Goal: Transaction & Acquisition: Purchase product/service

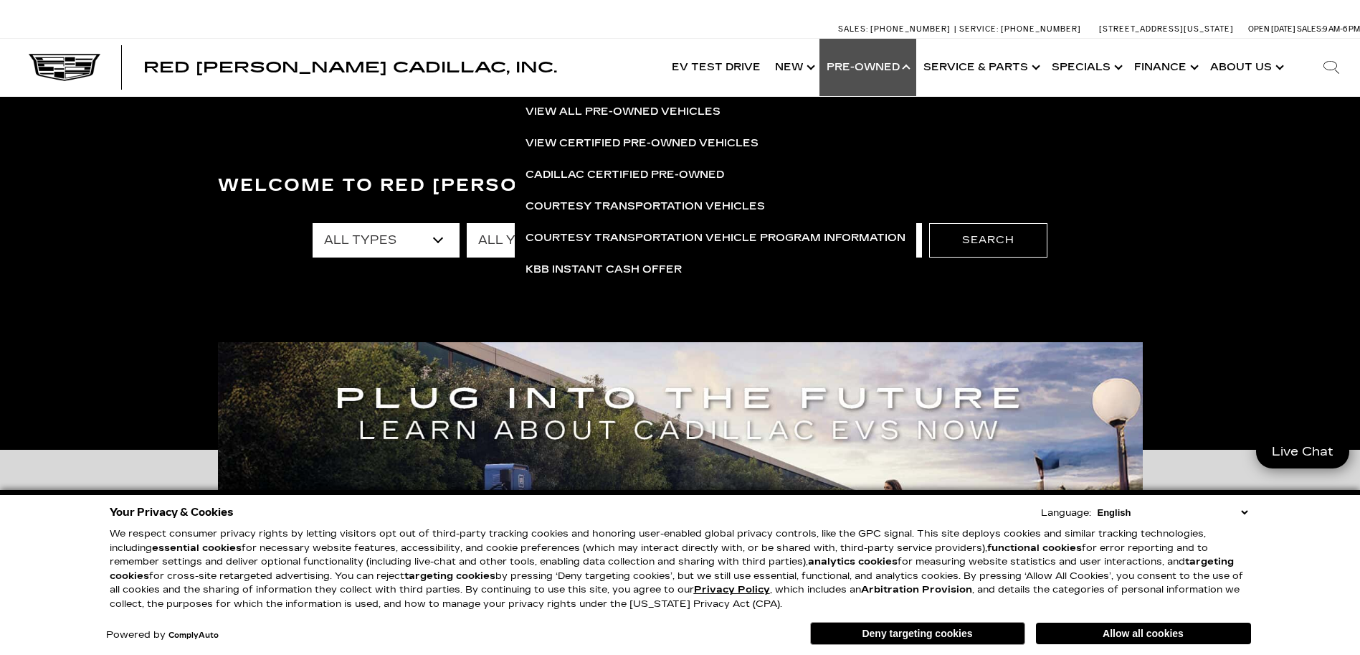
click at [1243, 509] on select "English Spanish / Español English / [GEOGRAPHIC_DATA] Korean / 한국어 Vietnamese /…" at bounding box center [1172, 512] width 157 height 14
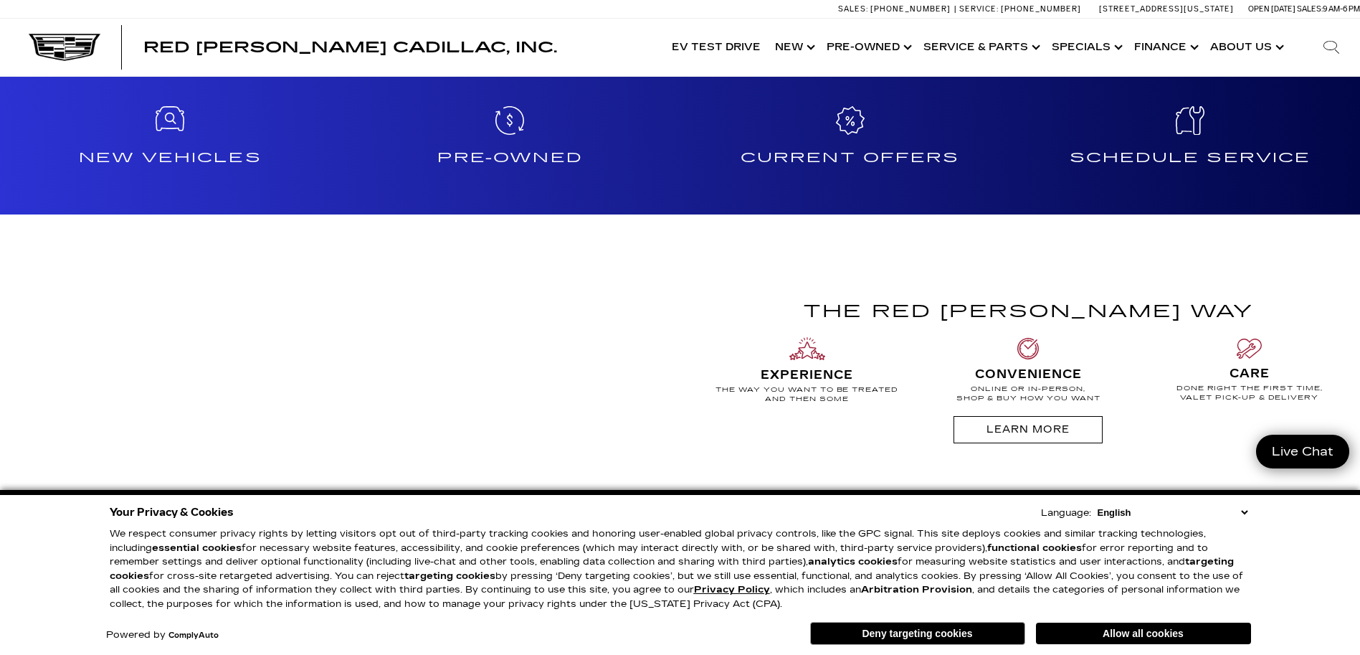
scroll to position [1147, 0]
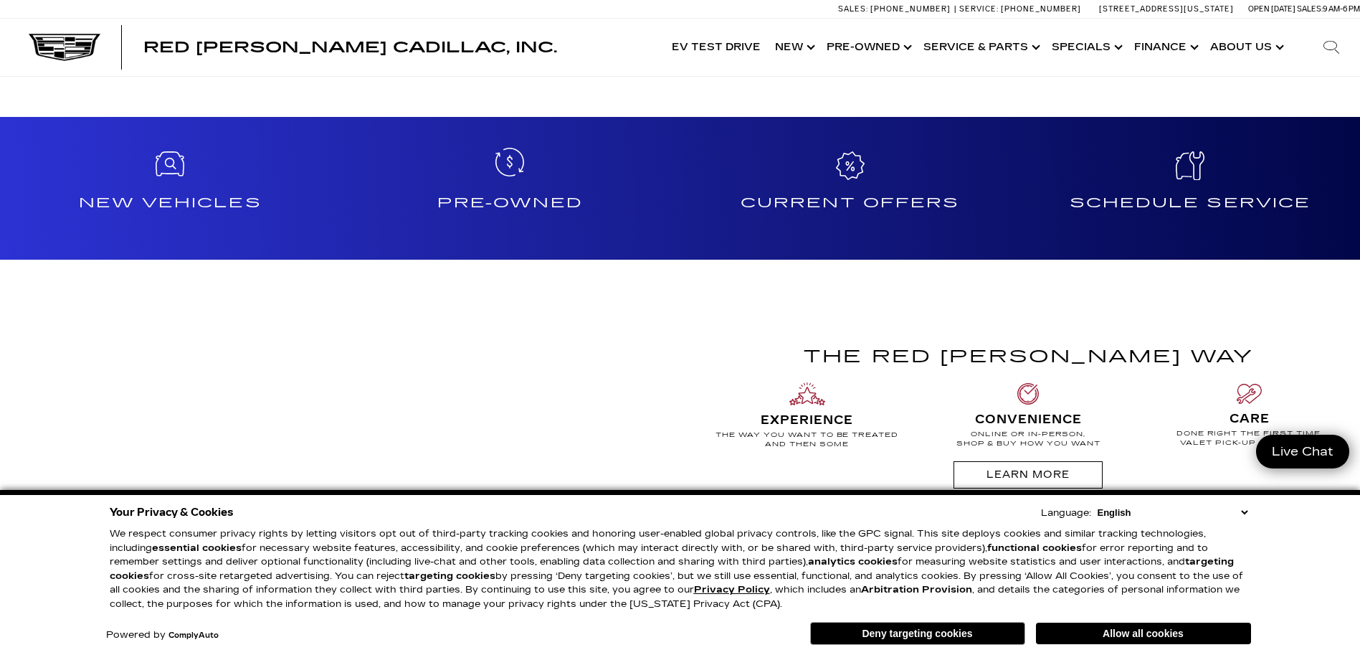
click at [516, 208] on h4 "Pre-Owned" at bounding box center [510, 202] width 328 height 23
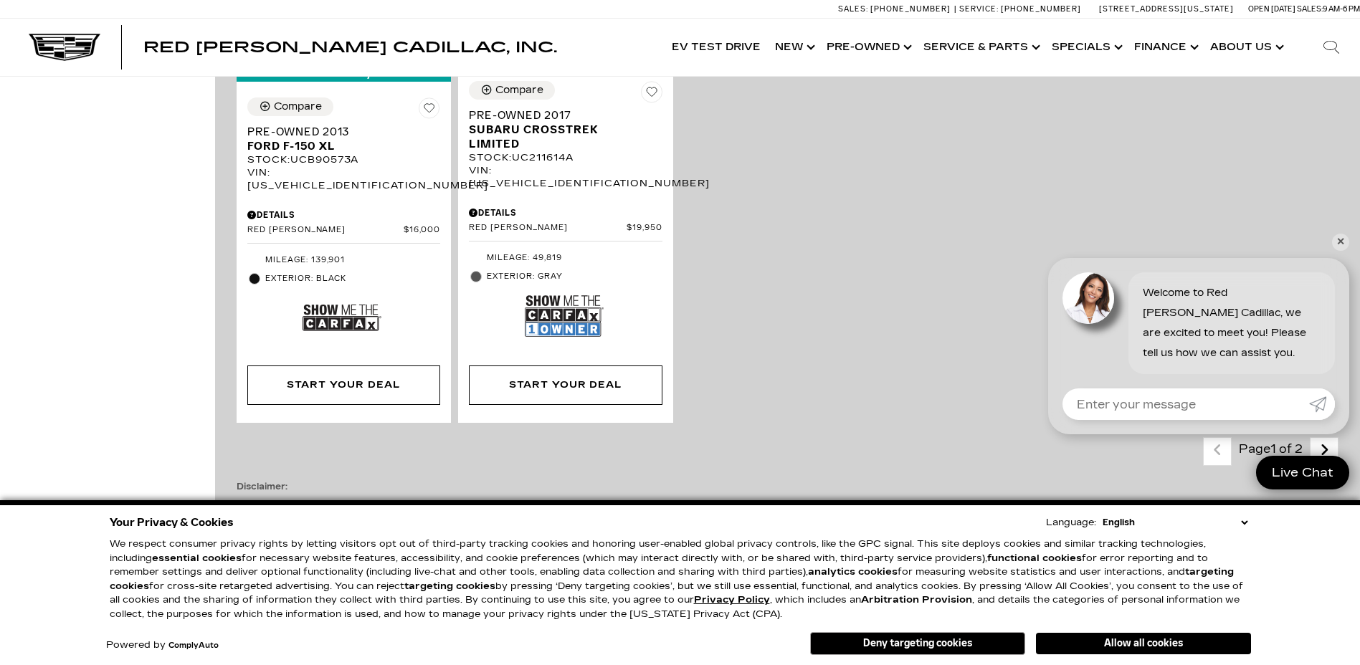
scroll to position [3083, 0]
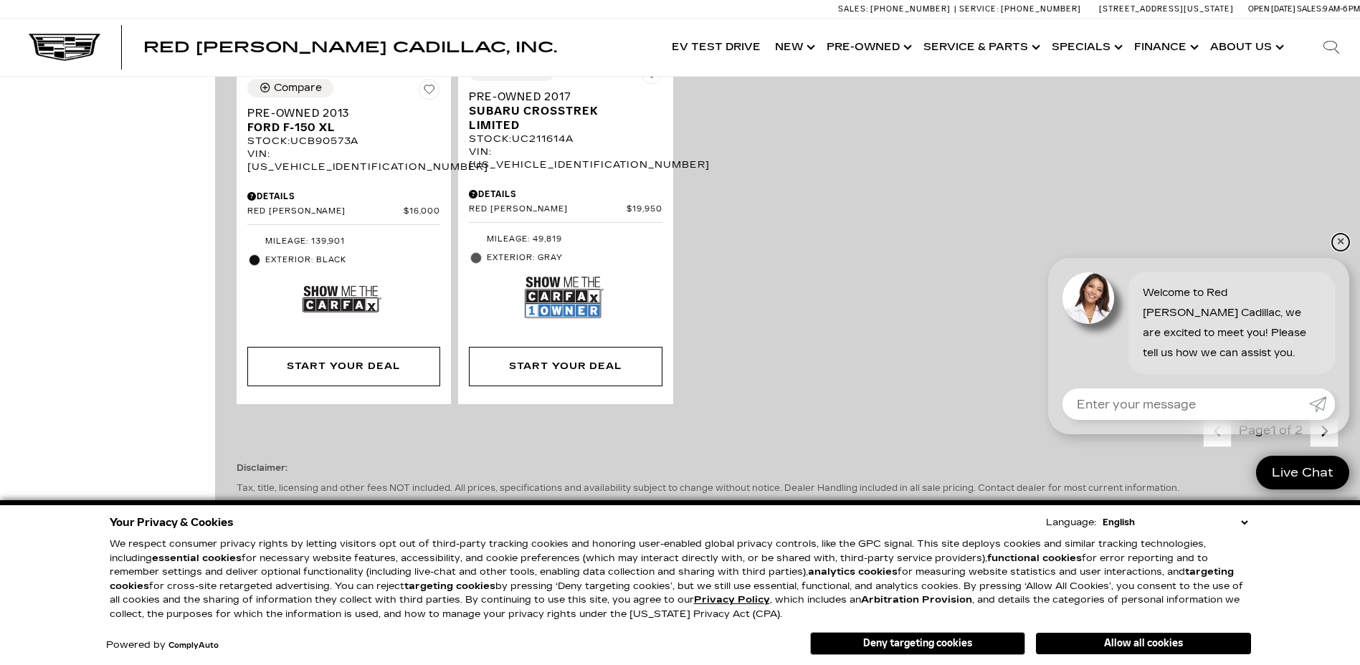
click at [1334, 239] on link "✕" at bounding box center [1340, 242] width 17 height 17
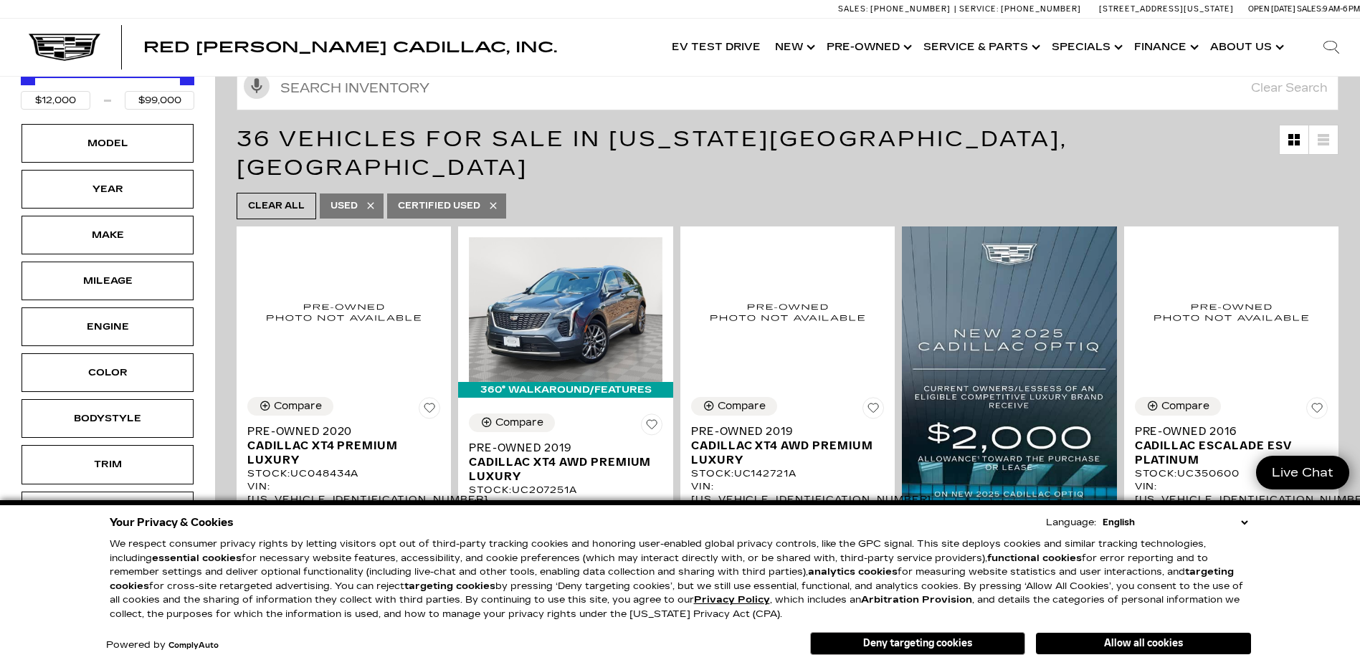
scroll to position [0, 0]
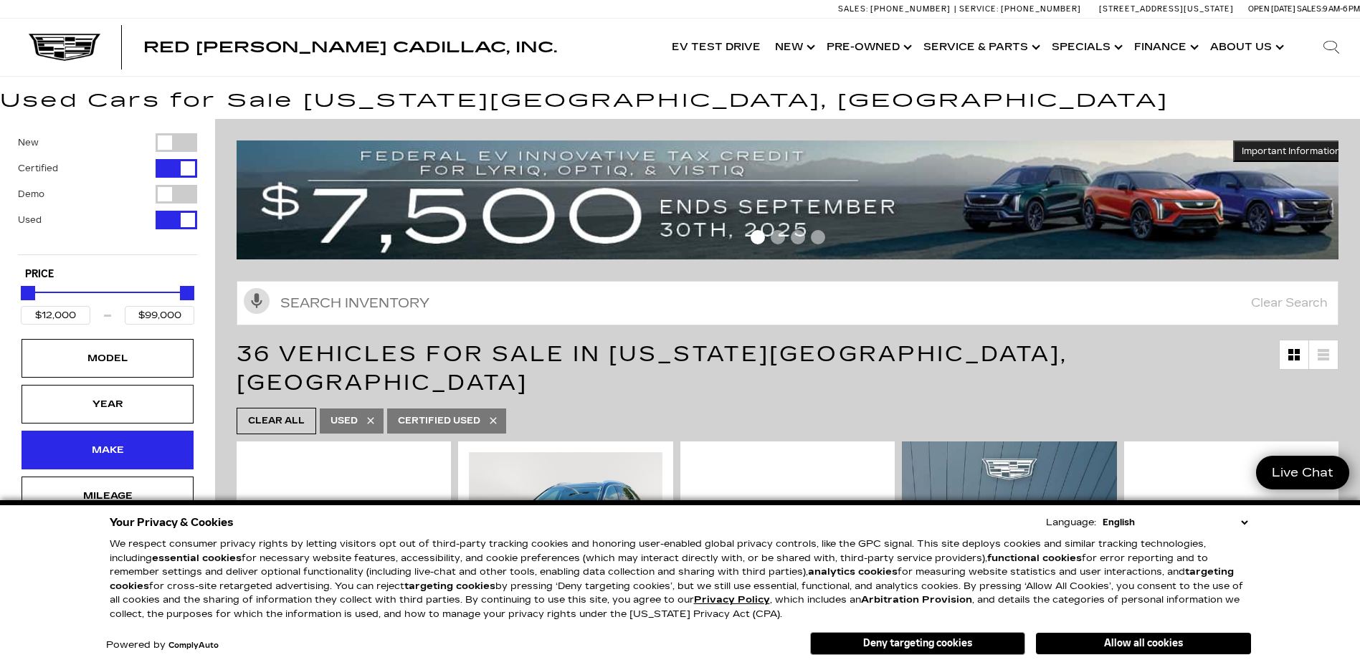
click at [95, 453] on div "Make" at bounding box center [108, 450] width 72 height 16
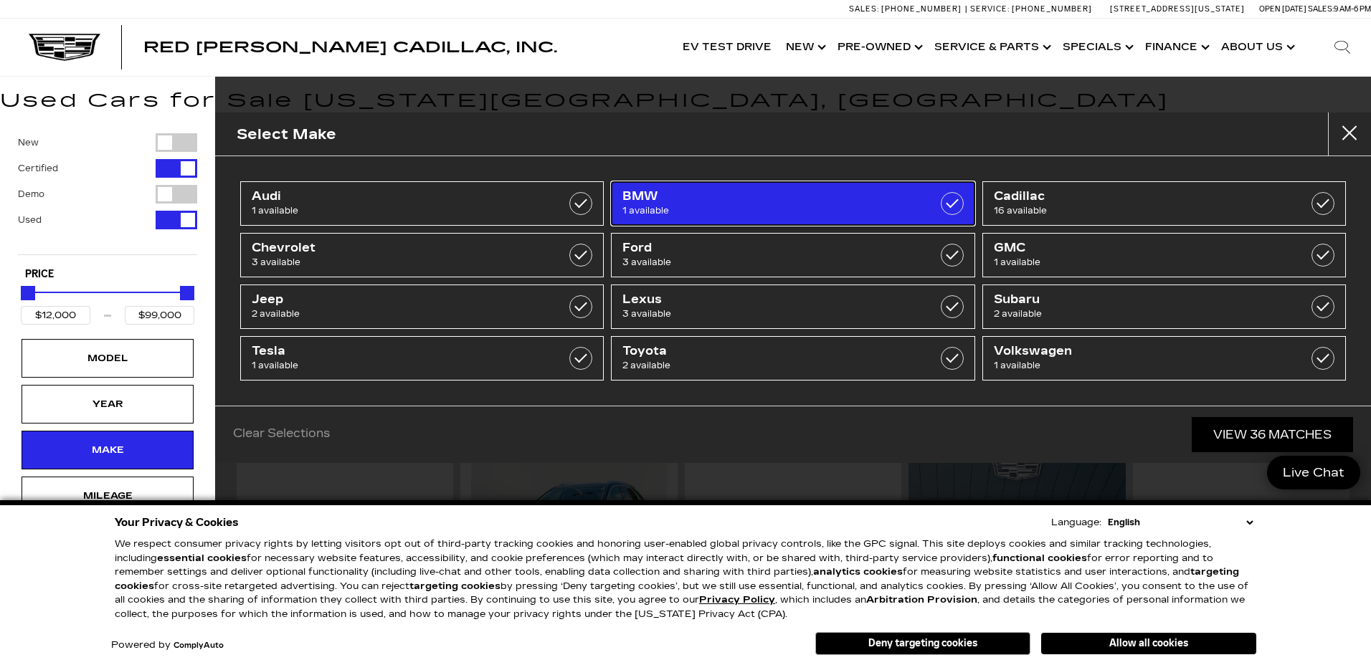
click at [634, 199] on span "BMW" at bounding box center [767, 196] width 290 height 14
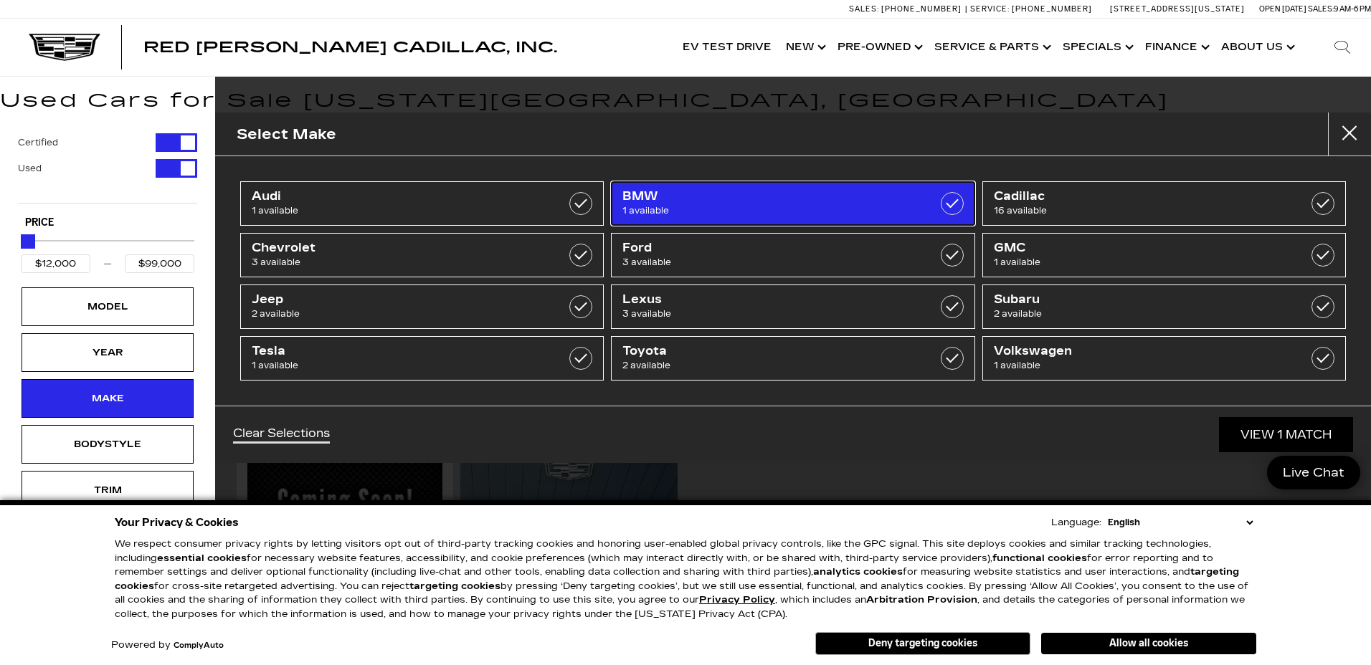
type input "$86,000"
checkbox input "true"
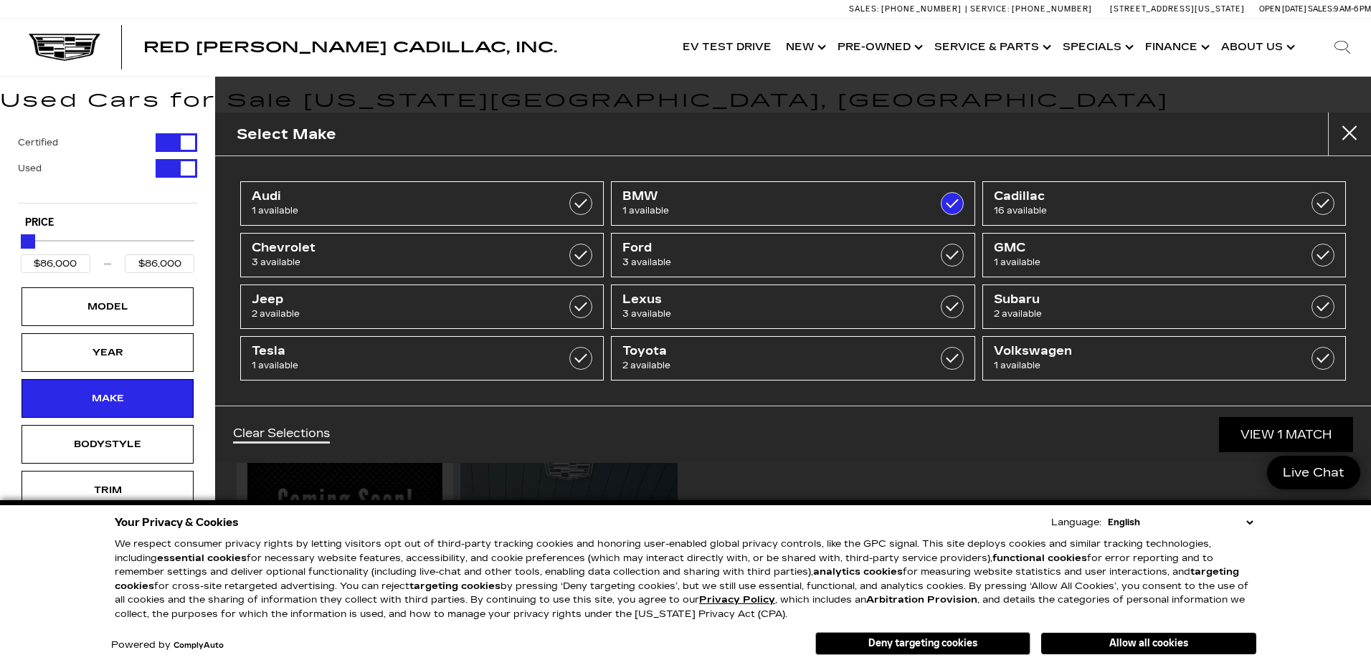
click at [1250, 525] on select "English Spanish / Español English / [GEOGRAPHIC_DATA] Korean / 한국어 Vietnamese /…" at bounding box center [1180, 523] width 152 height 14
click at [1263, 540] on div "Your Privacy & Cookies Language: English Spanish / Español English / [GEOGRAPHI…" at bounding box center [685, 582] width 1371 height 165
click at [1295, 433] on link "View 1 Match" at bounding box center [1286, 434] width 134 height 35
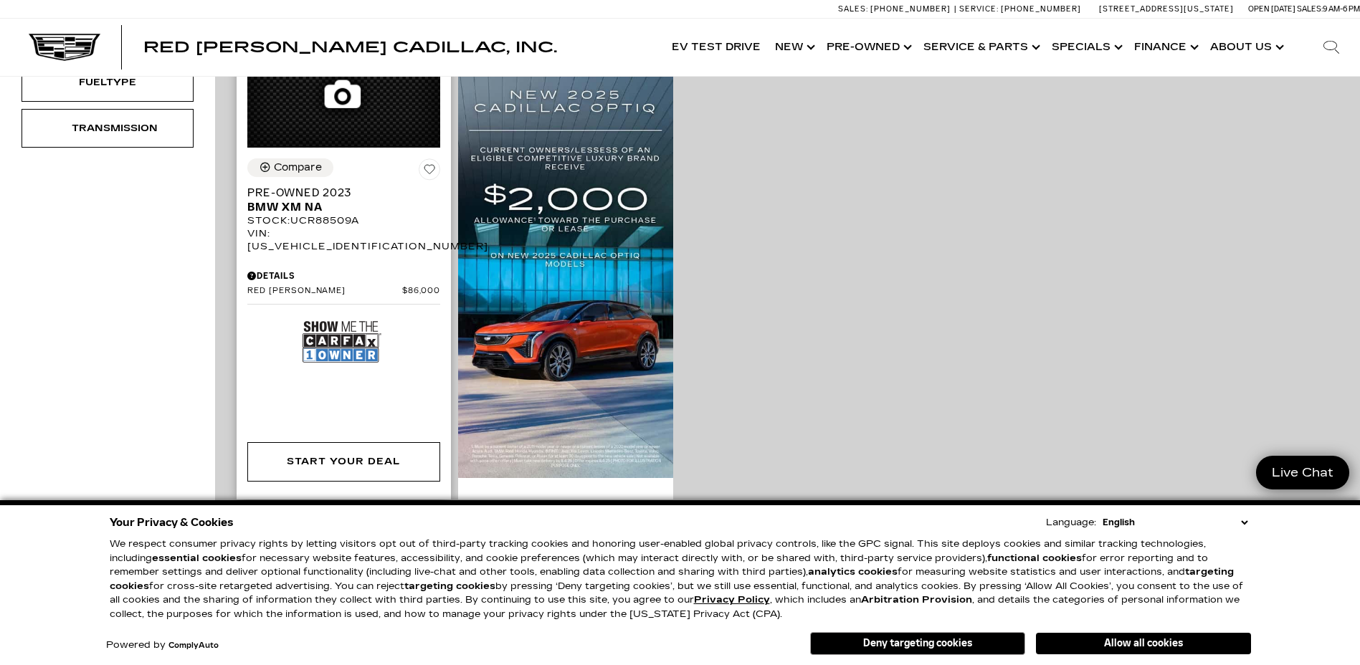
scroll to position [287, 0]
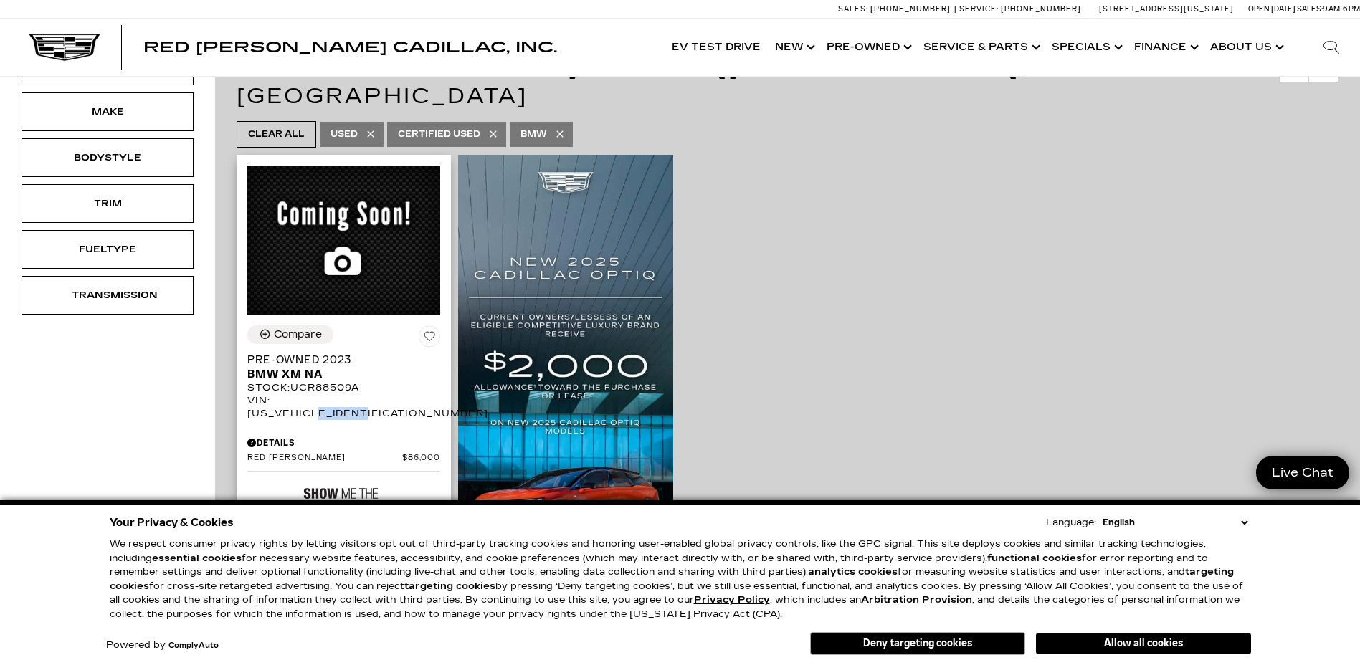
drag, startPoint x: 403, startPoint y: 373, endPoint x: 355, endPoint y: 376, distance: 48.2
click at [355, 394] on div "VIN: [US_VEHICLE_IDENTIFICATION_NUMBER]" at bounding box center [343, 407] width 193 height 26
copy div "9R88509"
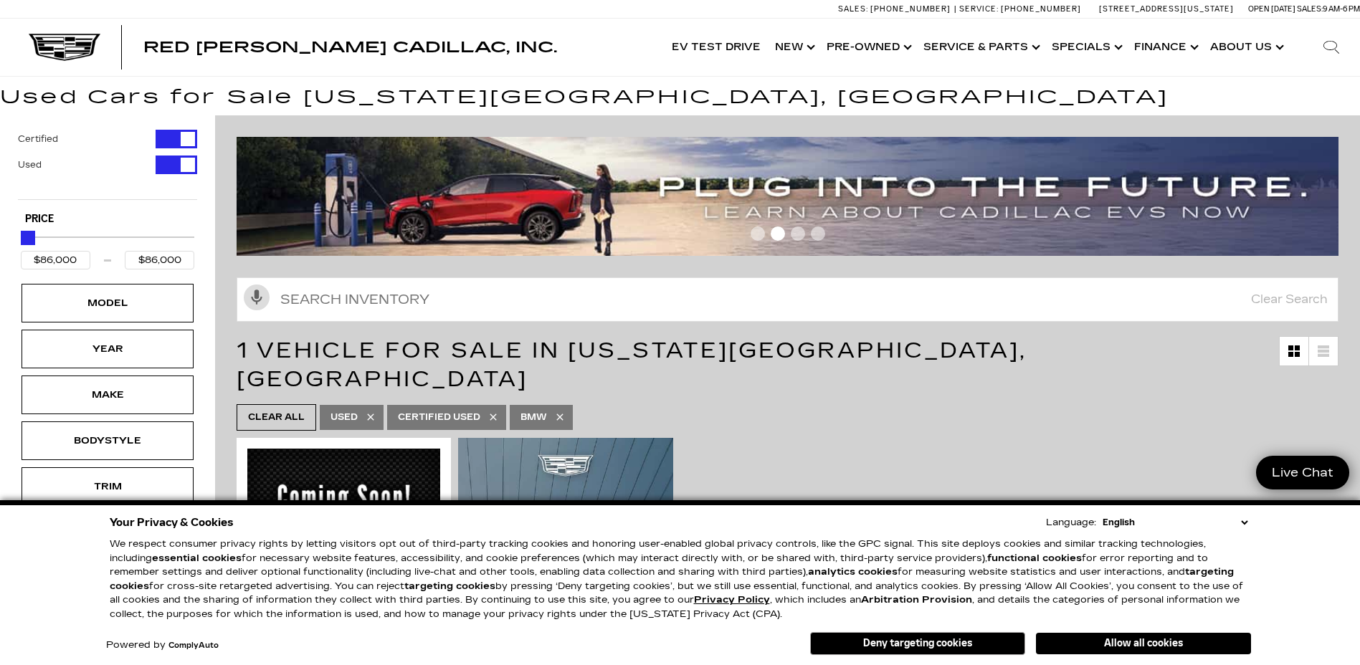
scroll to position [0, 0]
